Goal: Register for event/course

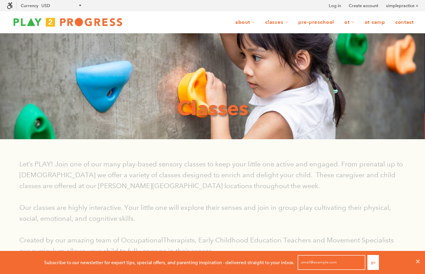
scroll to position [0, 0]
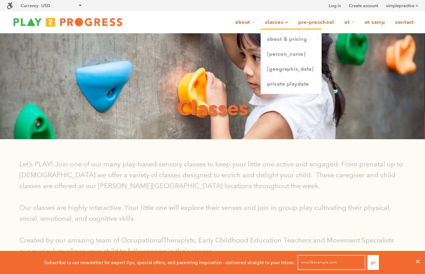
click at [263, 24] on link "Classes" at bounding box center [277, 22] width 32 height 13
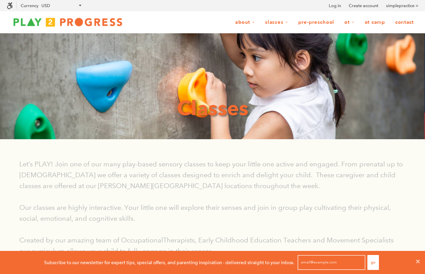
scroll to position [0, 0]
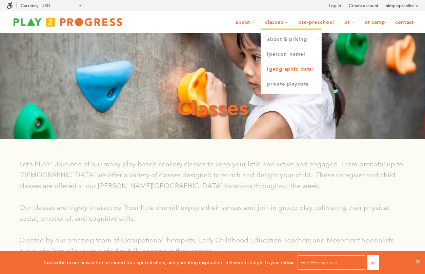
click at [279, 76] on link "[GEOGRAPHIC_DATA]" at bounding box center [291, 69] width 60 height 15
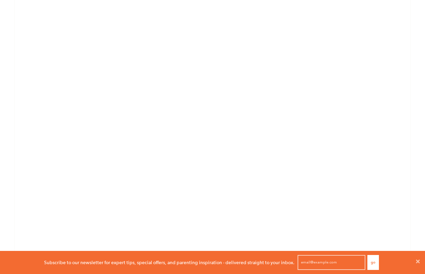
scroll to position [492, 0]
